Goal: Check status

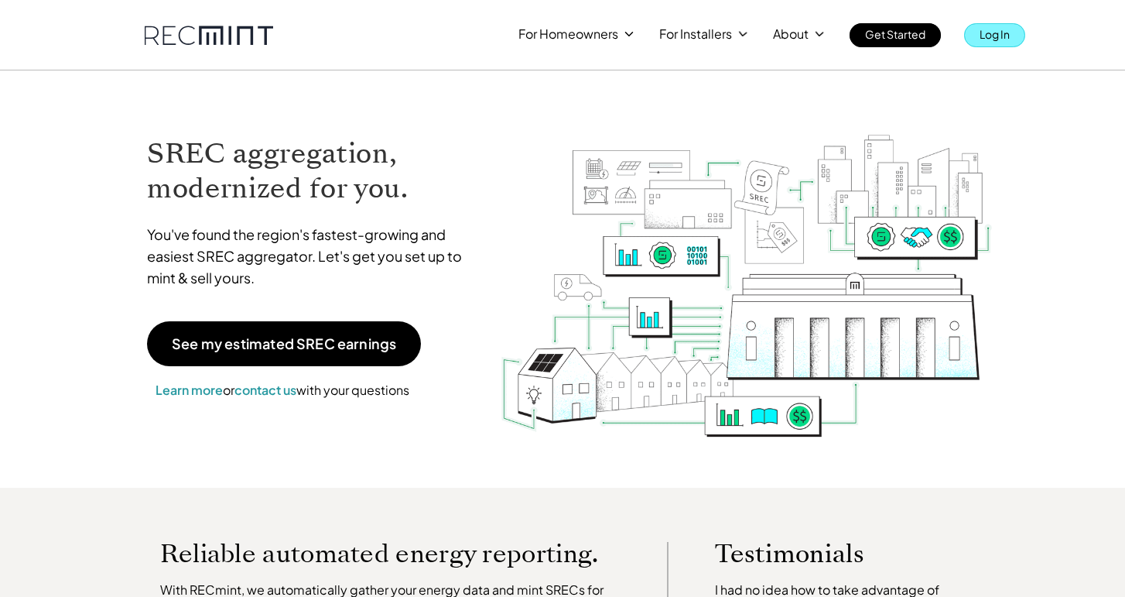
click at [987, 25] on p "Log In" at bounding box center [995, 34] width 30 height 22
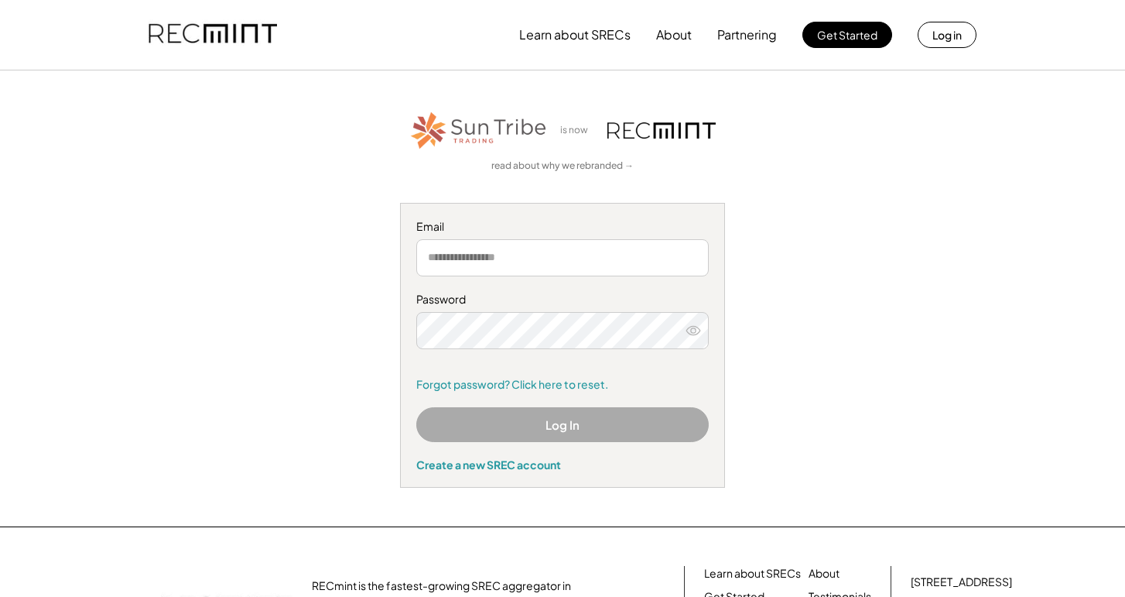
click at [515, 417] on button "Log In" at bounding box center [562, 424] width 292 height 35
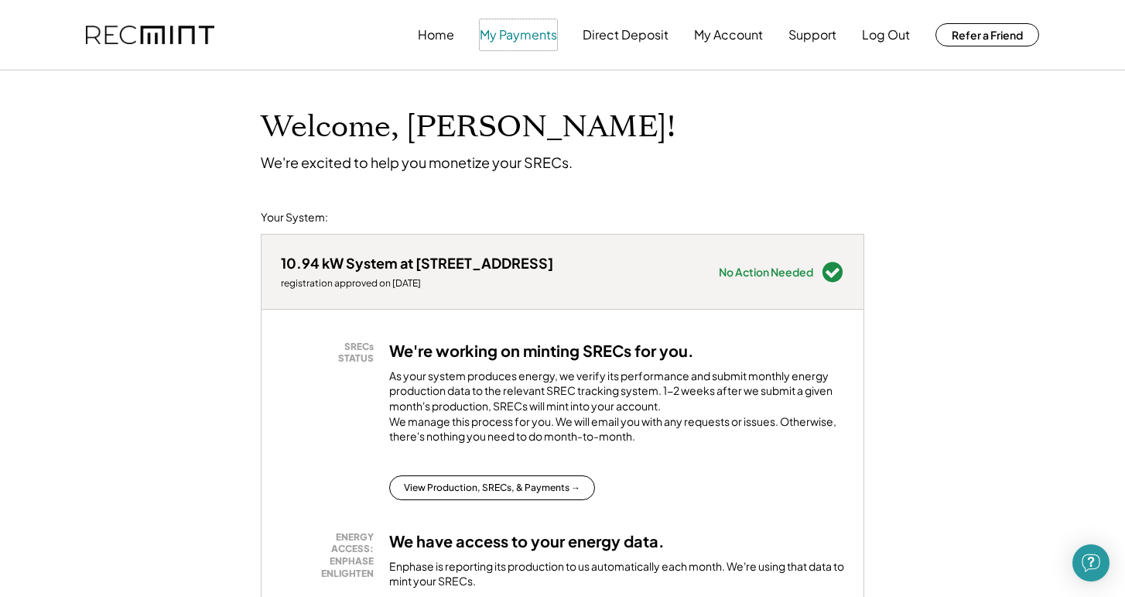
click at [544, 34] on button "My Payments" at bounding box center [518, 34] width 77 height 31
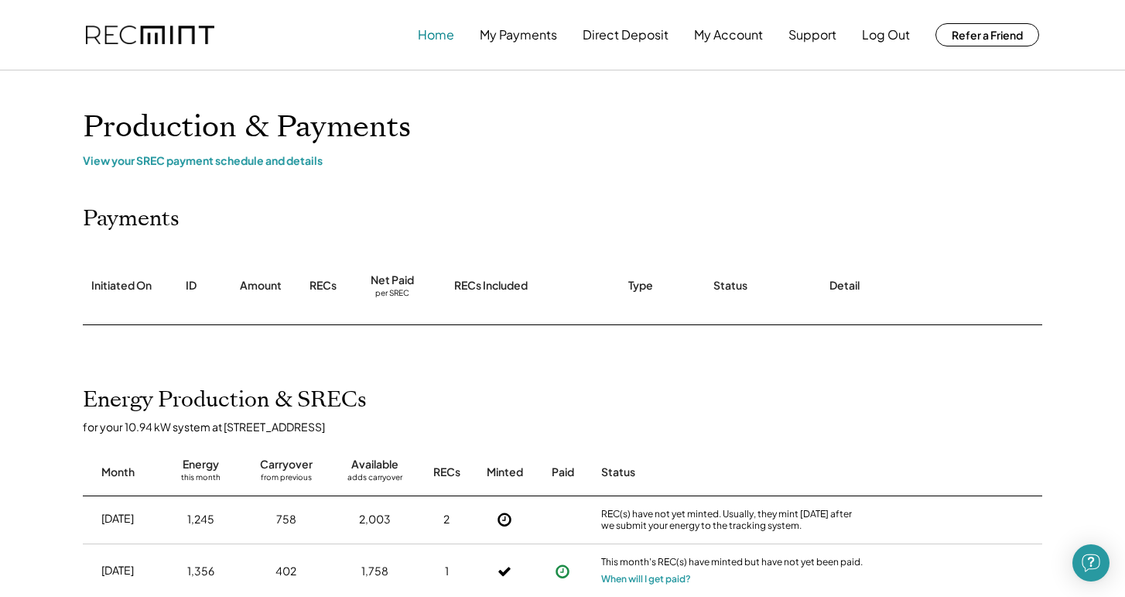
click at [443, 34] on button "Home" at bounding box center [436, 34] width 36 height 31
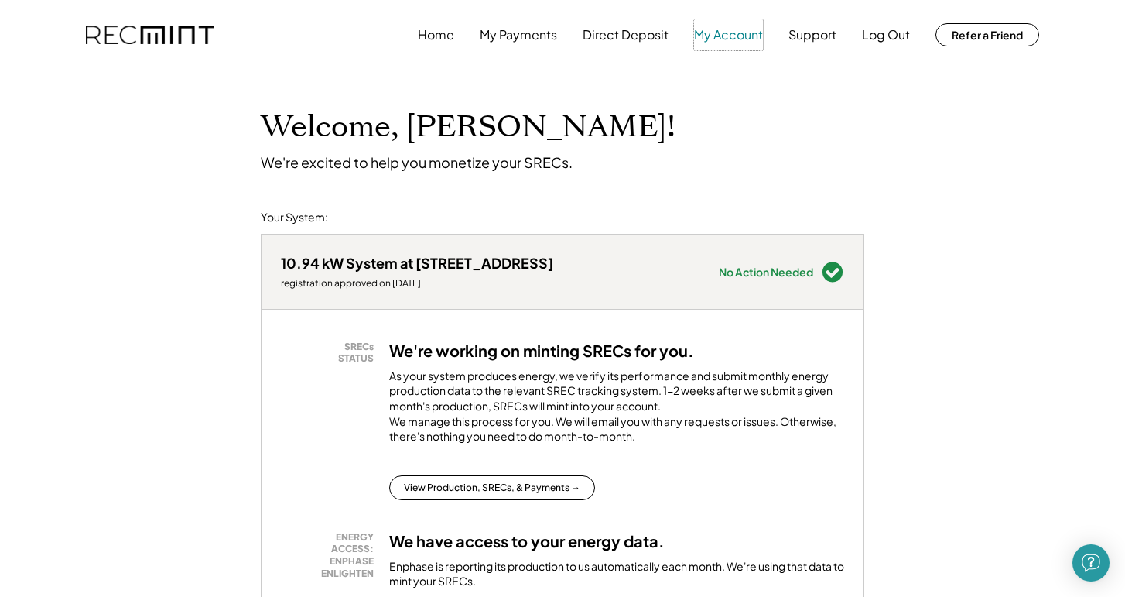
click at [747, 26] on button "My Account" at bounding box center [728, 34] width 69 height 31
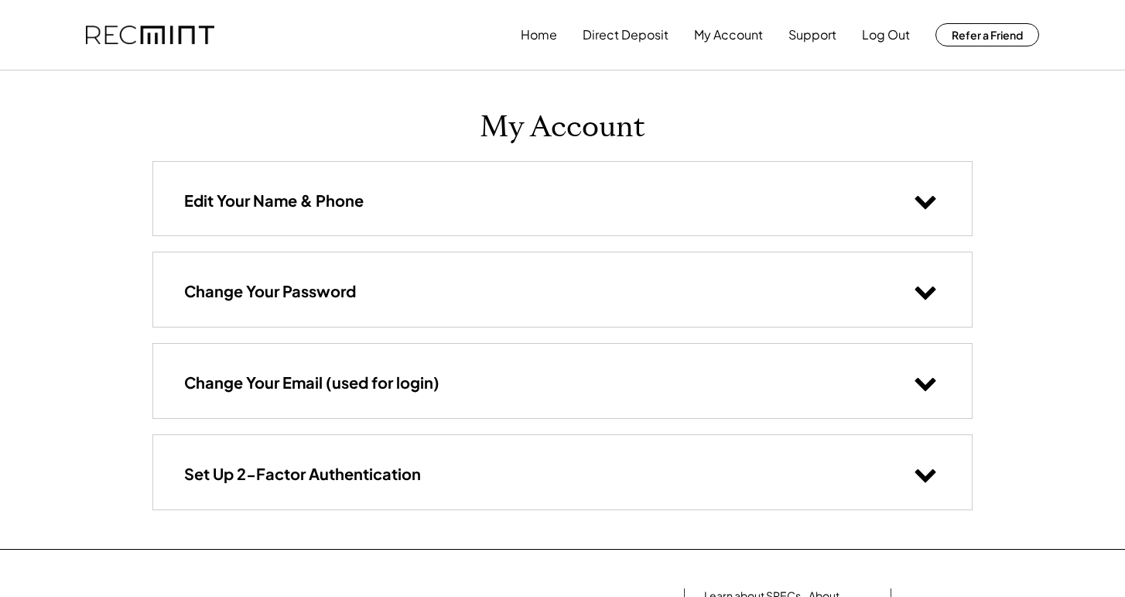
scroll to position [207, 0]
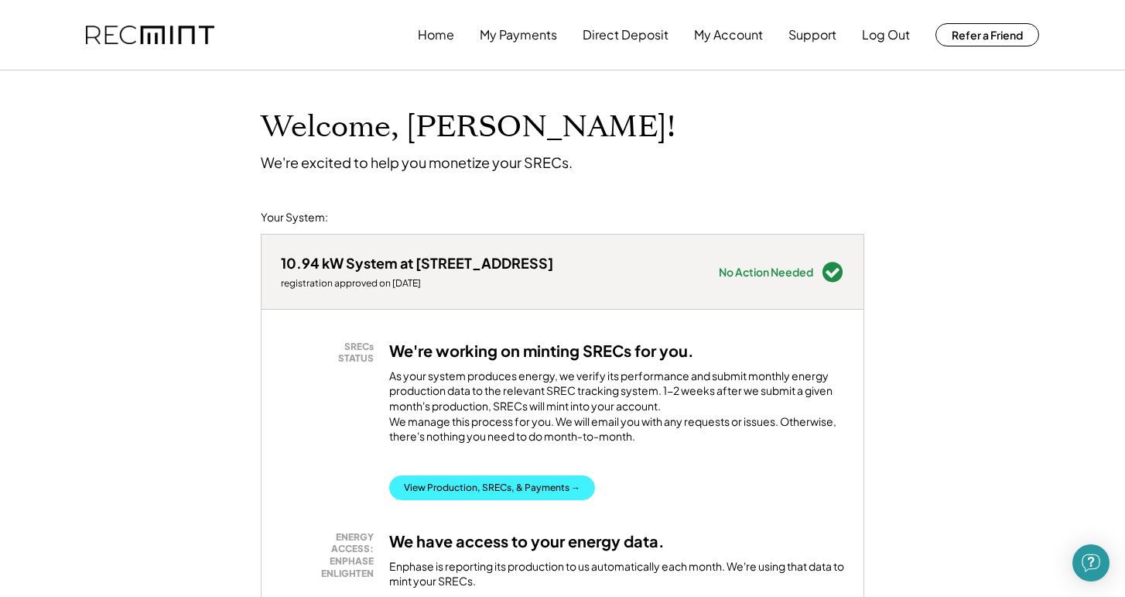
scroll to position [4, 0]
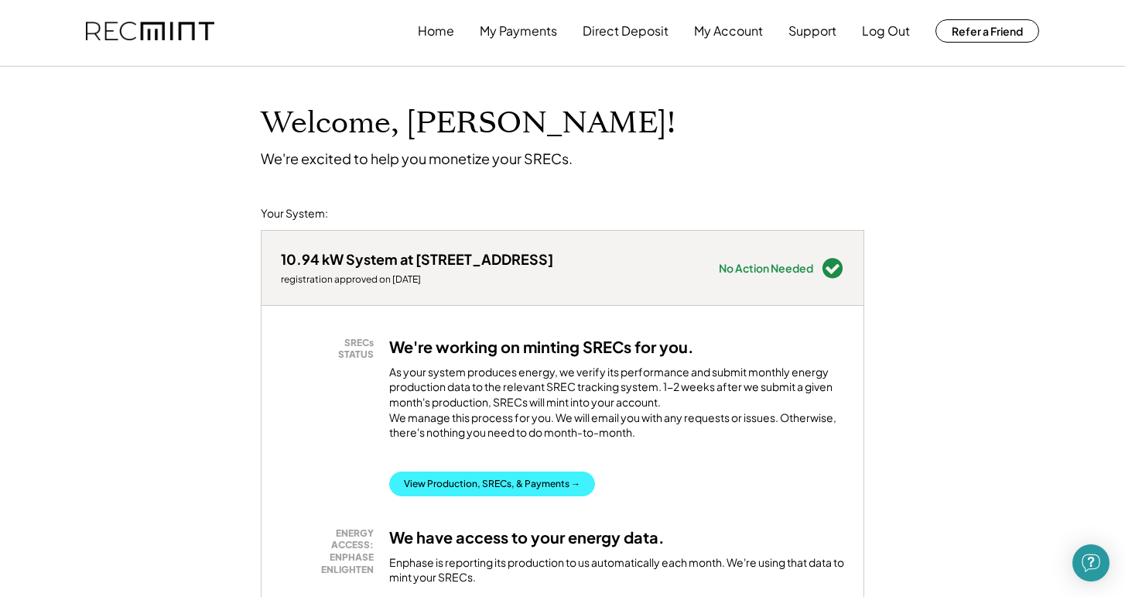
click at [477, 495] on button "View Production, SRECs, & Payments →" at bounding box center [492, 483] width 206 height 25
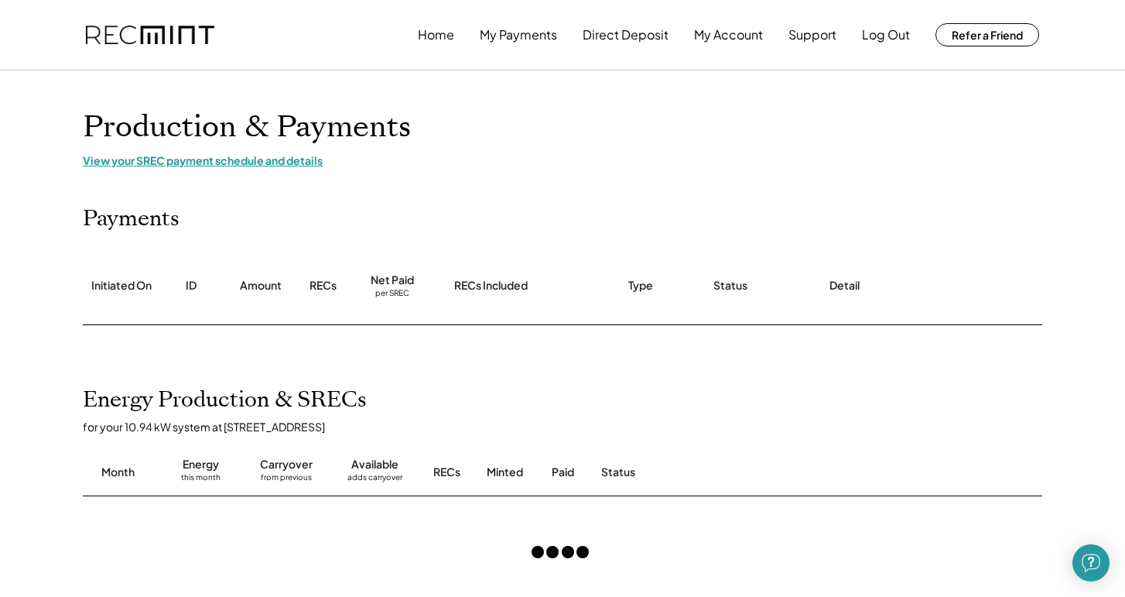
click at [268, 159] on div "View your SREC payment schedule and details" at bounding box center [562, 160] width 959 height 14
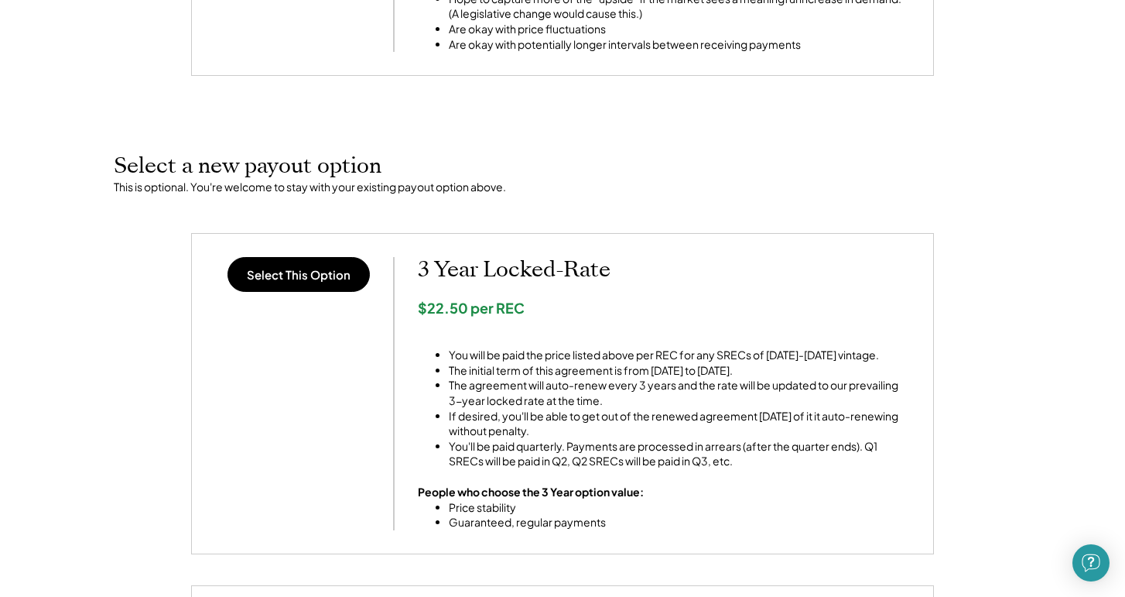
scroll to position [387, 0]
